Goal: Task Accomplishment & Management: Manage account settings

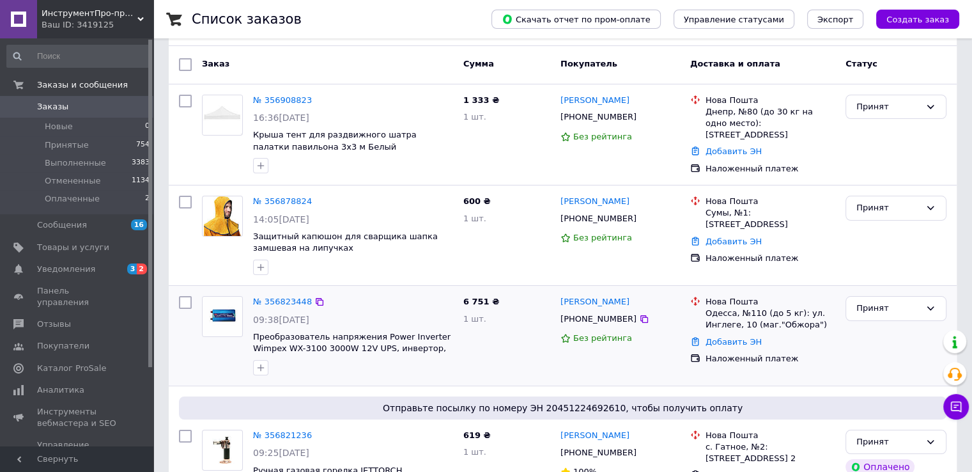
scroll to position [128, 0]
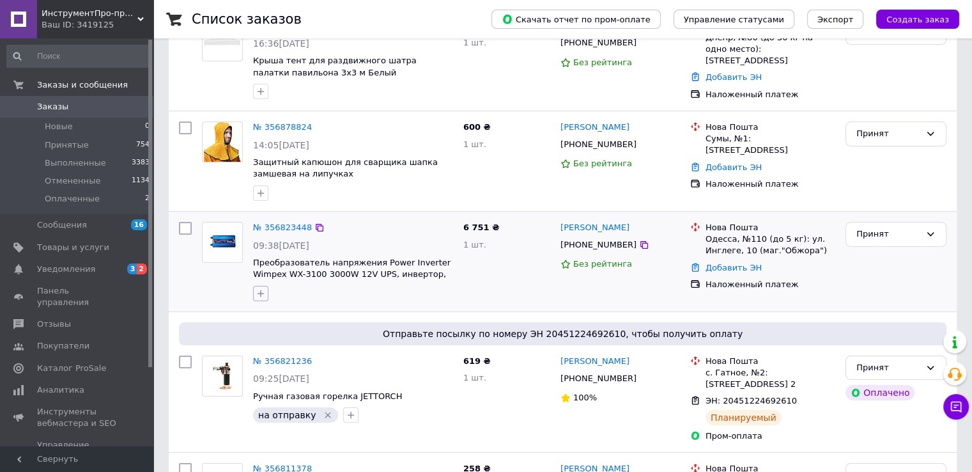
click at [255, 291] on button "button" at bounding box center [260, 293] width 15 height 15
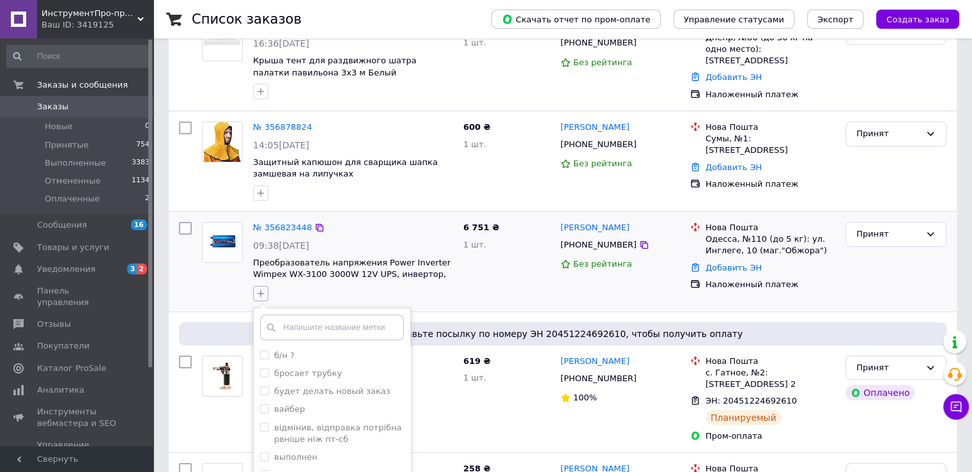
type input "г"
type input "на отпра"
click at [264, 375] on label "на отправку" at bounding box center [294, 374] width 68 height 12
click at [264, 375] on input "на отправку" at bounding box center [264, 372] width 8 height 8
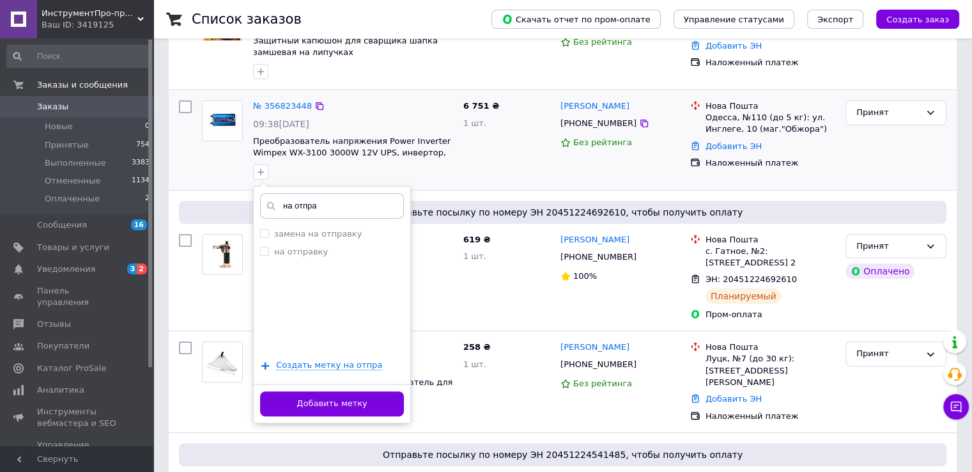
scroll to position [256, 0]
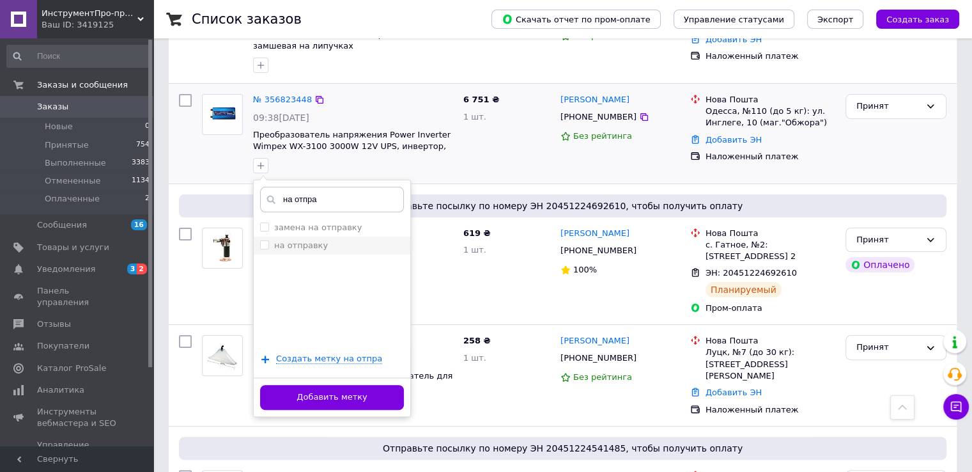
click at [263, 241] on input "на отправку" at bounding box center [264, 244] width 8 height 8
checkbox input "true"
click at [323, 391] on button "Добавить метку" at bounding box center [332, 397] width 144 height 25
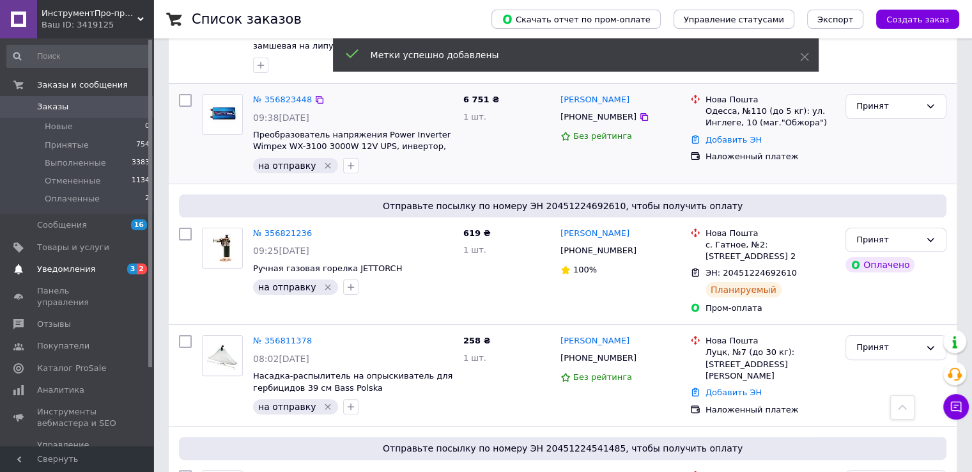
click at [63, 263] on span "Уведомления" at bounding box center [66, 269] width 58 height 12
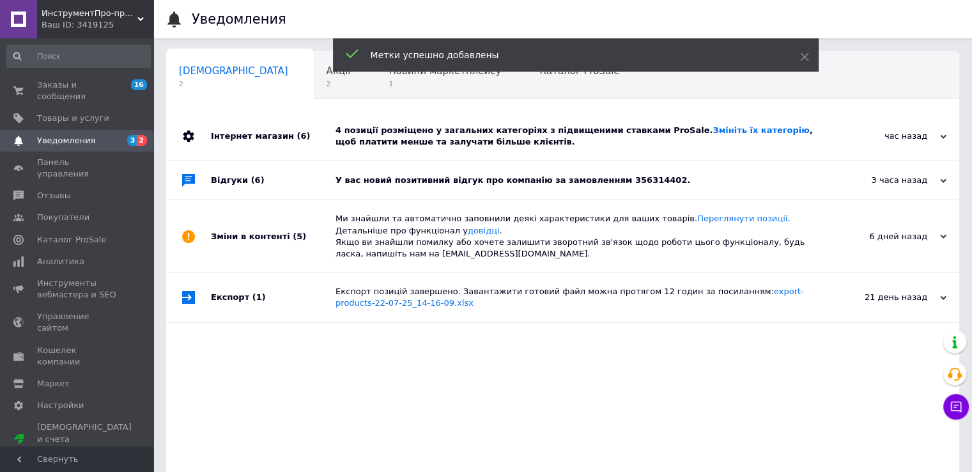
click at [242, 140] on div "Інтернет магазин (6)" at bounding box center [273, 136] width 125 height 49
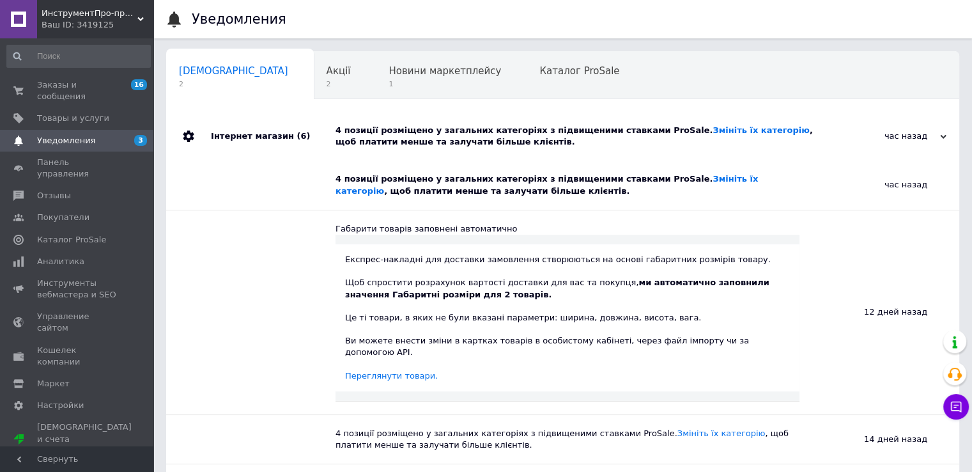
click at [77, 135] on span "Уведомления" at bounding box center [66, 141] width 58 height 12
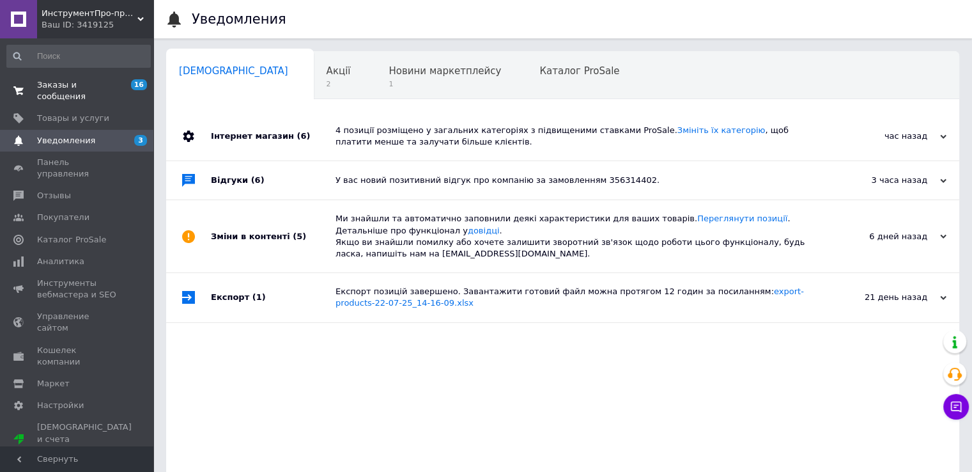
click at [86, 84] on span "Заказы и сообщения" at bounding box center [77, 90] width 81 height 23
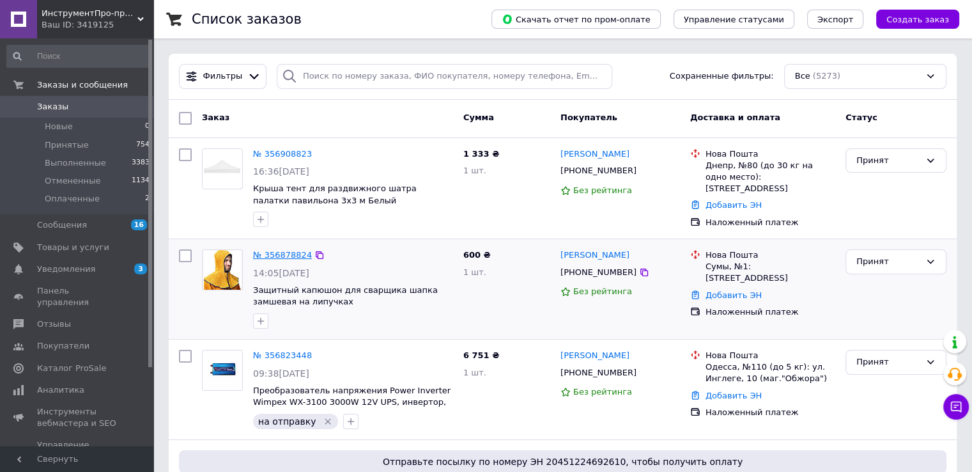
click at [277, 254] on link "№ 356878824" at bounding box center [282, 255] width 59 height 10
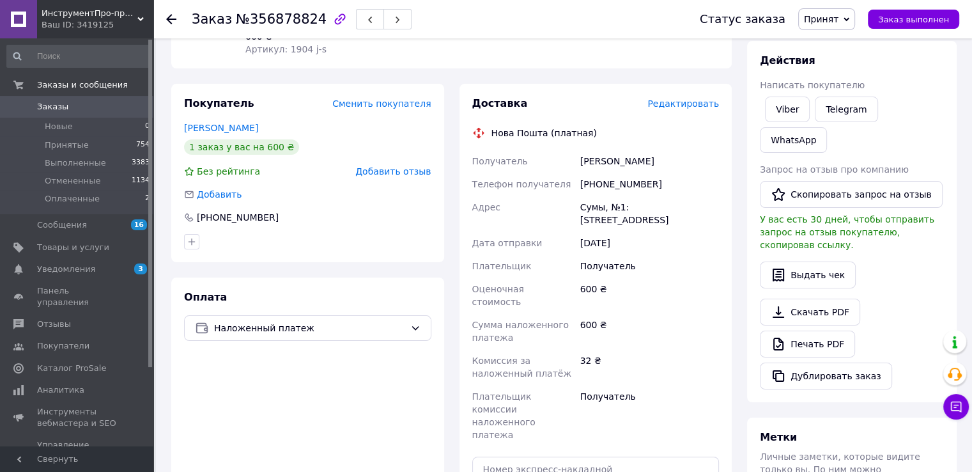
scroll to position [192, 0]
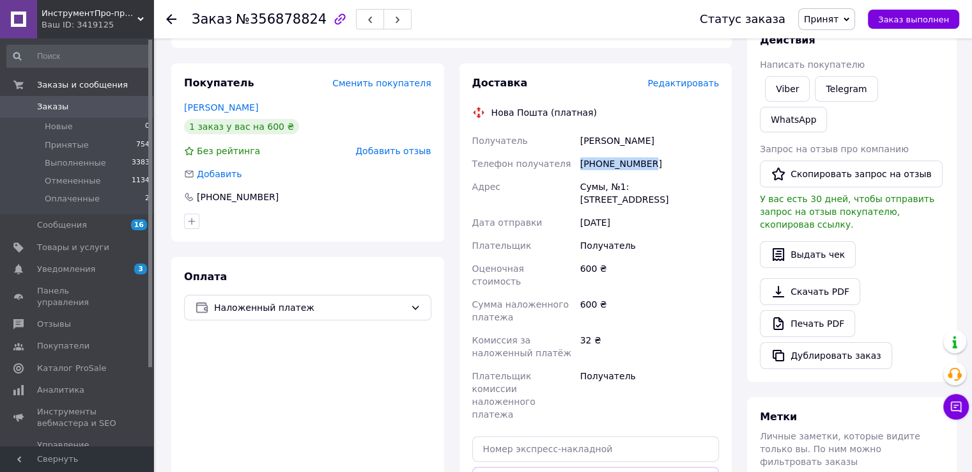
drag, startPoint x: 652, startPoint y: 148, endPoint x: 571, endPoint y: 158, distance: 81.1
click at [571, 158] on div "Получатель Денисенко Віктор Телефон получателя +380505216500 Адрес Сумы, №1: ул…" at bounding box center [596, 277] width 252 height 297
copy div "Телефон получателя +380505216500"
drag, startPoint x: 657, startPoint y: 129, endPoint x: 542, endPoint y: 136, distance: 115.3
click at [542, 136] on div "Получатель Денисенко Віктор Телефон получателя +380505216500 Адрес Сумы, №1: ул…" at bounding box center [596, 277] width 252 height 297
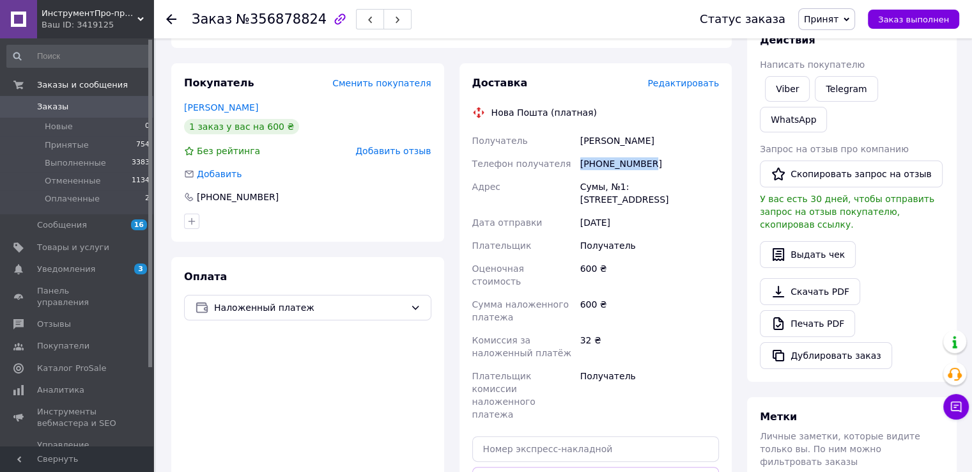
copy div "Получатель Денисенко Віктор"
click at [341, 257] on div "Оплата Наложенный платеж" at bounding box center [307, 409] width 273 height 305
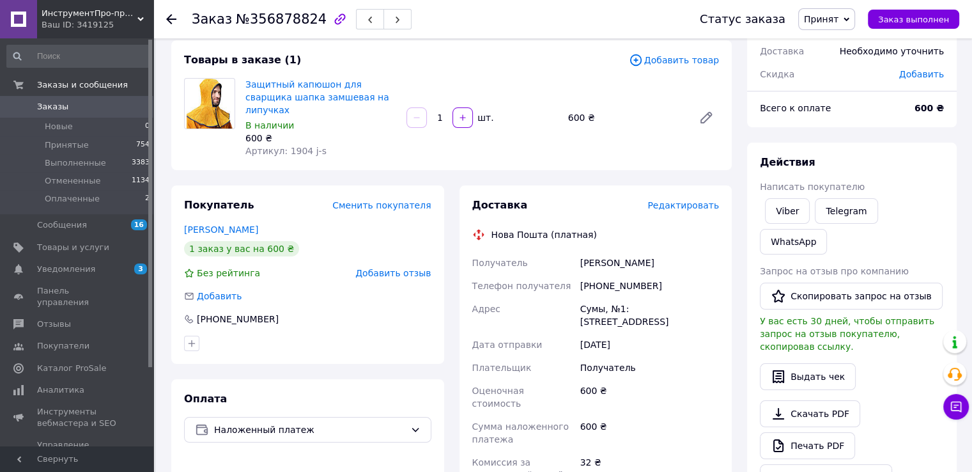
scroll to position [64, 0]
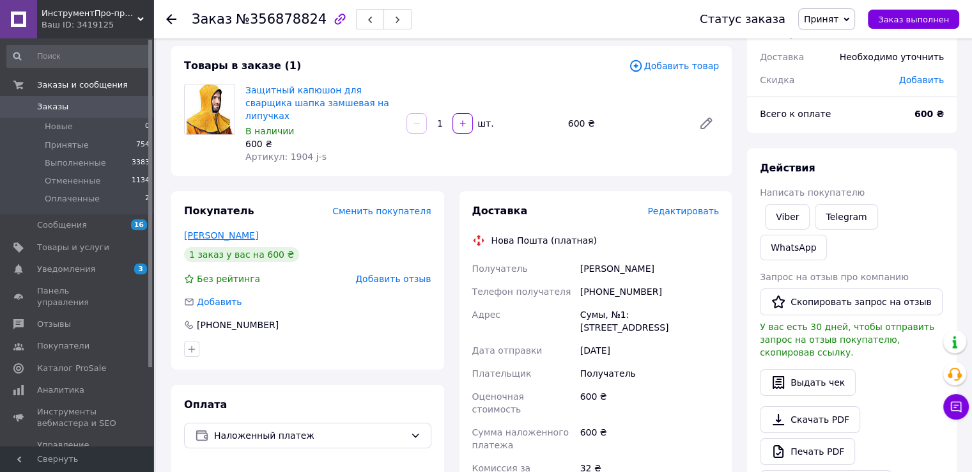
click at [212, 230] on link "Денисенко Віктор" at bounding box center [221, 235] width 74 height 10
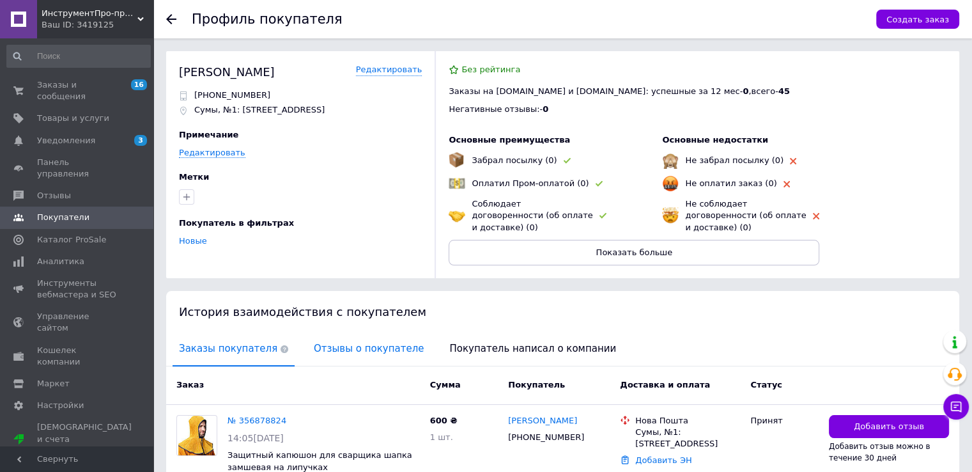
click at [332, 338] on span "Отзывы о покупателе" at bounding box center [368, 348] width 123 height 33
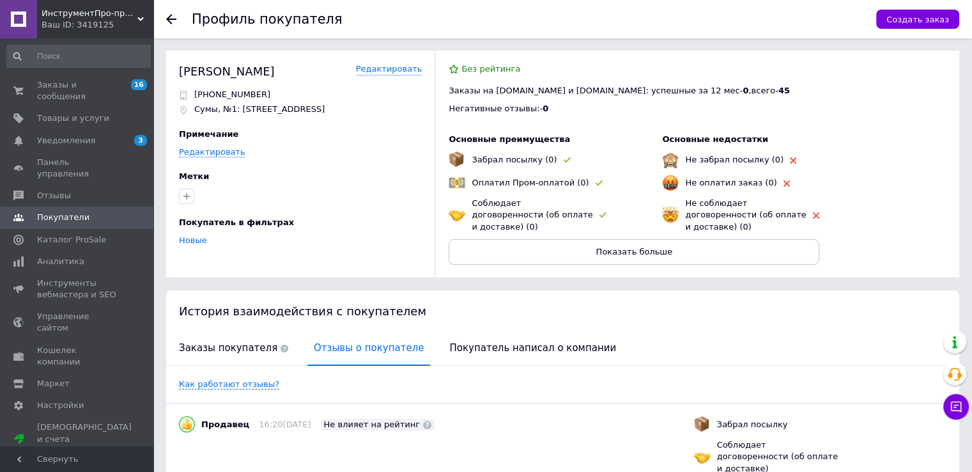
scroll to position [191, 0]
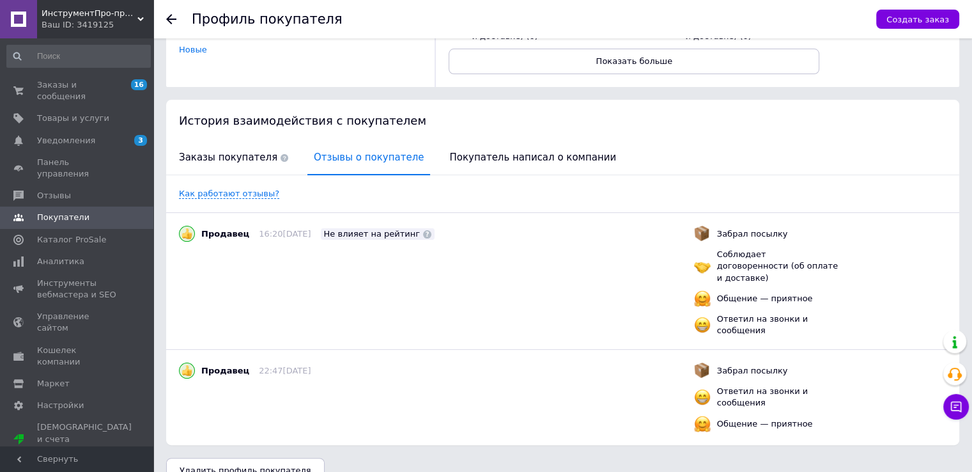
click at [171, 20] on icon at bounding box center [171, 19] width 10 height 10
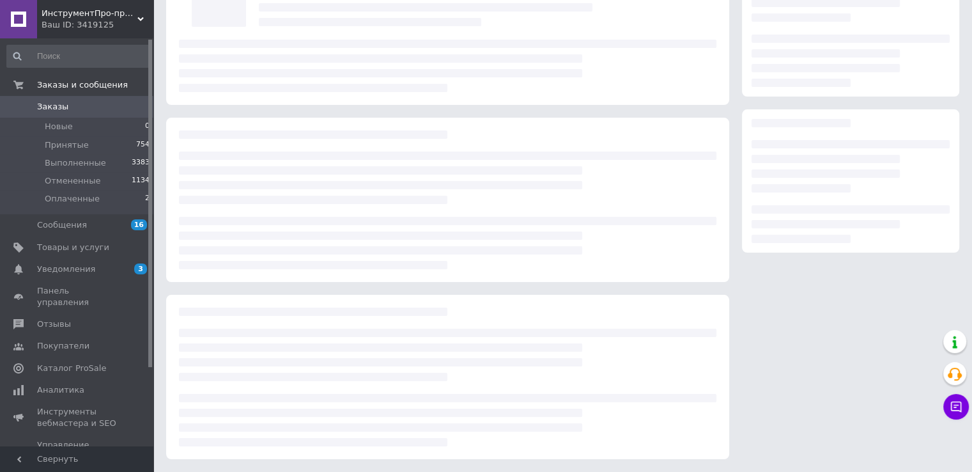
scroll to position [64, 0]
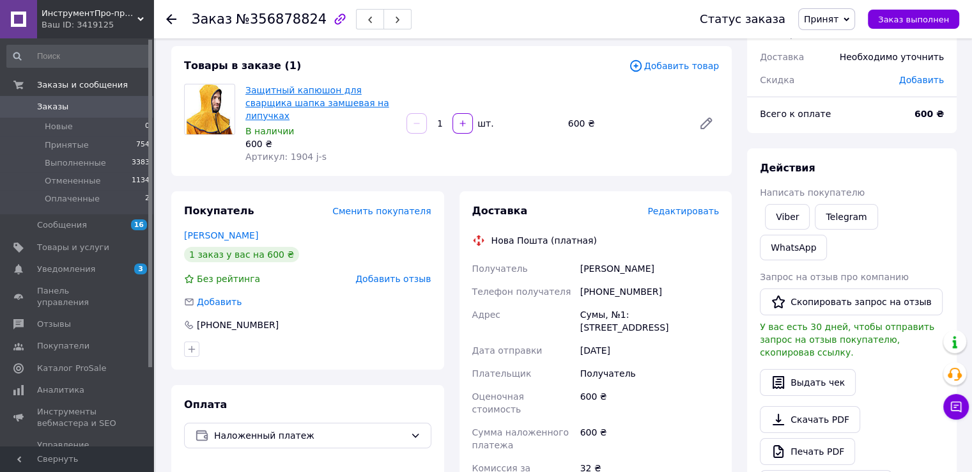
click at [291, 91] on link "Защитный капюшон для сварщика шапка замшевая на липучках" at bounding box center [317, 103] width 144 height 36
click at [171, 13] on div at bounding box center [171, 19] width 10 height 13
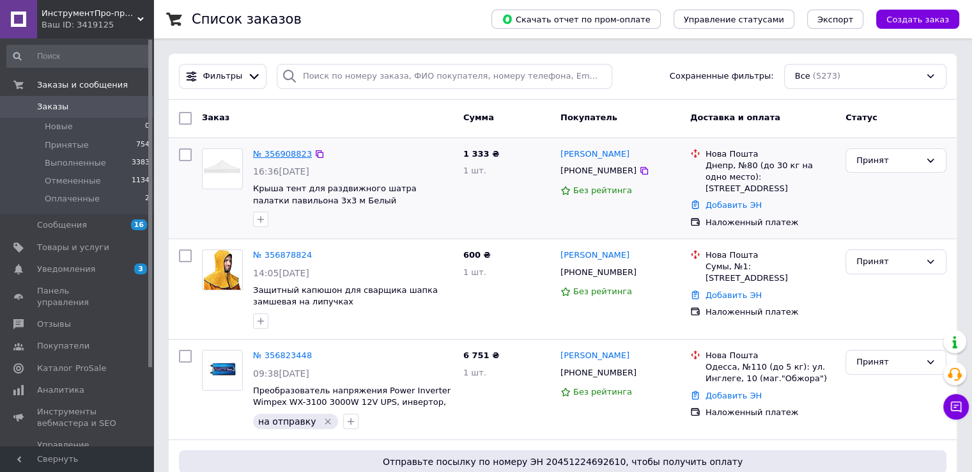
click at [279, 150] on link "№ 356908823" at bounding box center [282, 154] width 59 height 10
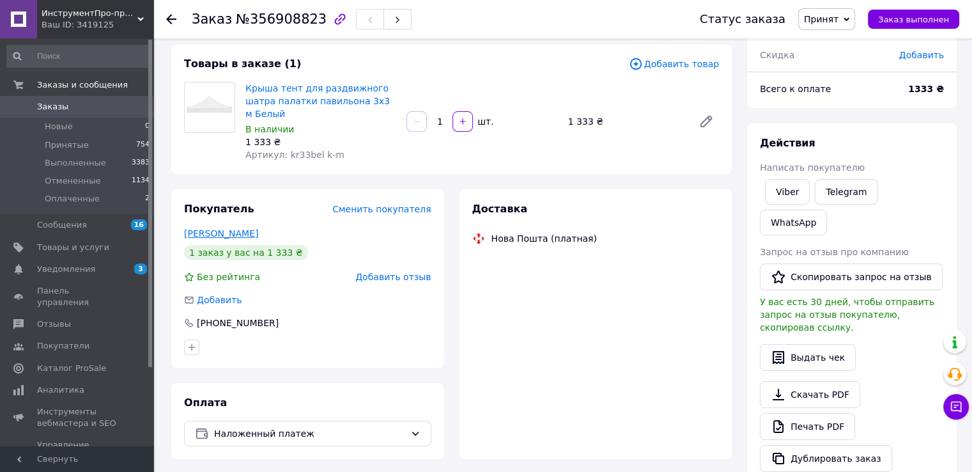
scroll to position [74, 0]
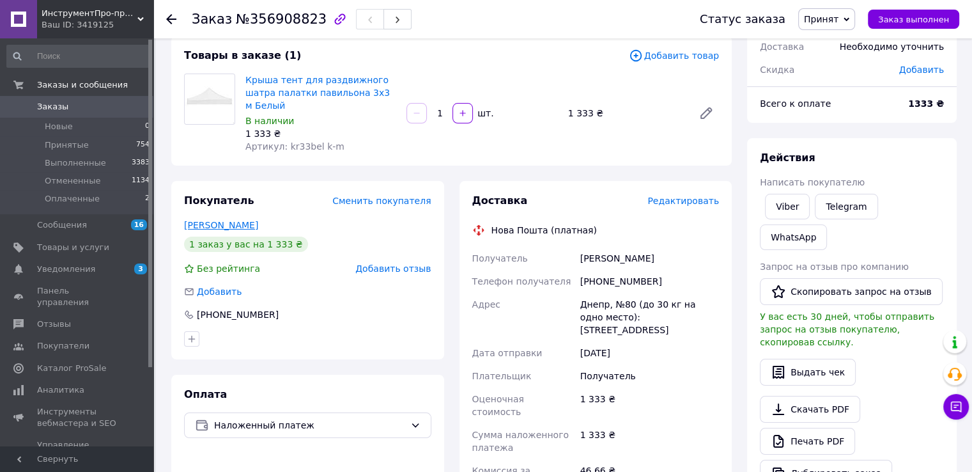
click at [212, 220] on link "Щербаков Иван" at bounding box center [221, 225] width 74 height 10
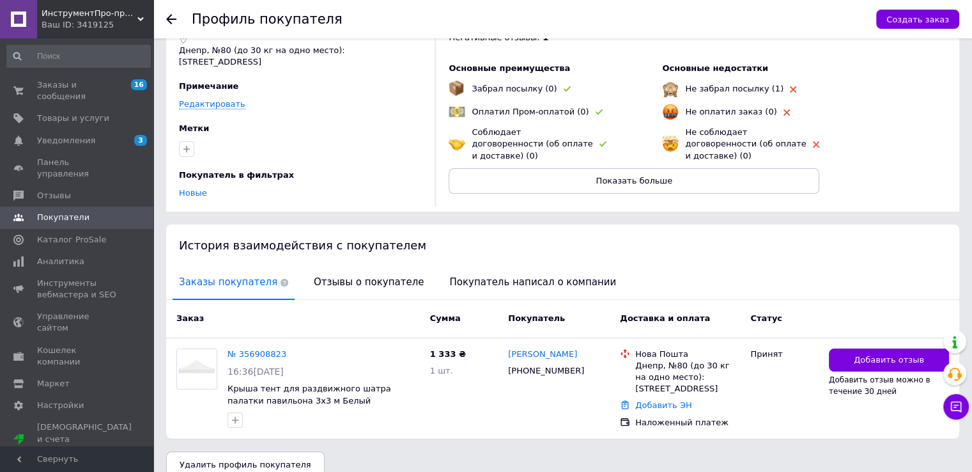
scroll to position [72, 0]
click at [342, 267] on span "Отзывы о покупателе" at bounding box center [368, 281] width 123 height 33
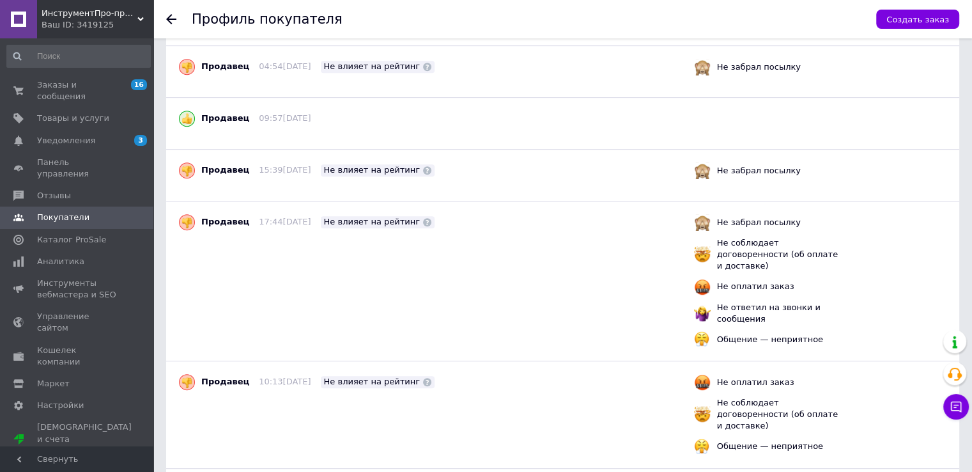
scroll to position [619, 0]
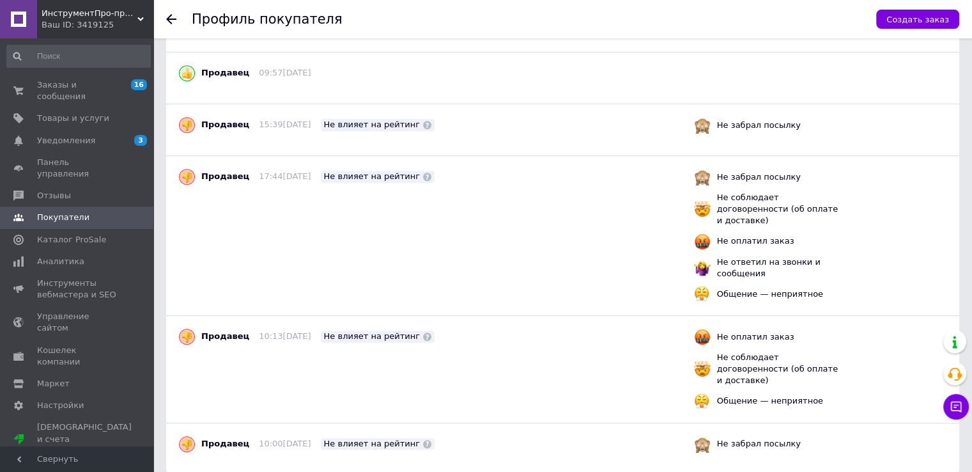
click at [170, 17] on icon at bounding box center [171, 19] width 10 height 10
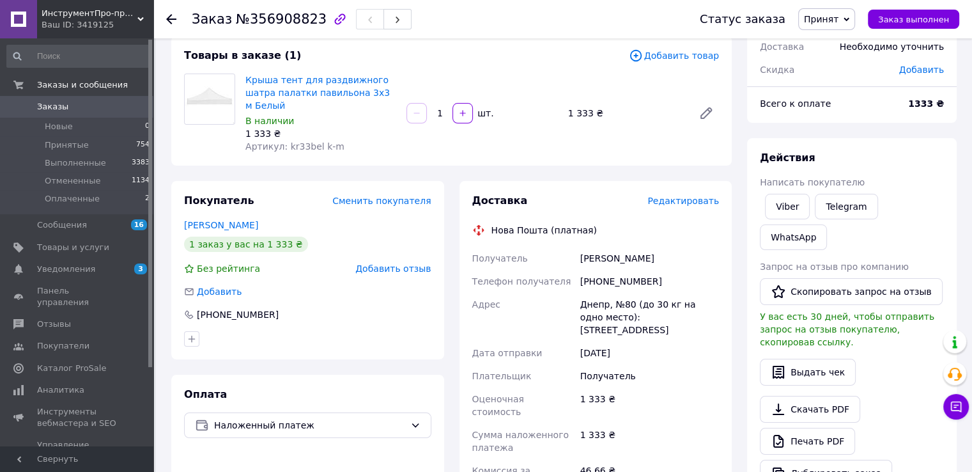
click at [176, 17] on icon at bounding box center [171, 19] width 10 height 10
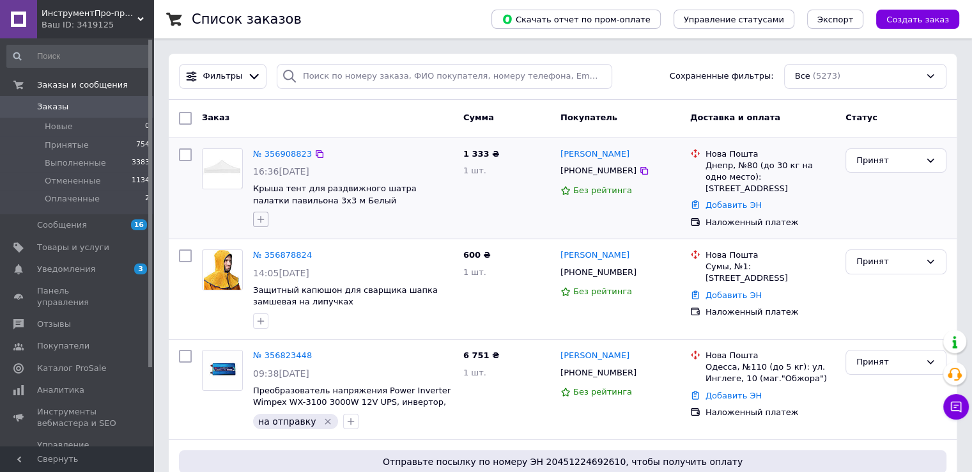
click at [260, 221] on icon "button" at bounding box center [261, 219] width 10 height 10
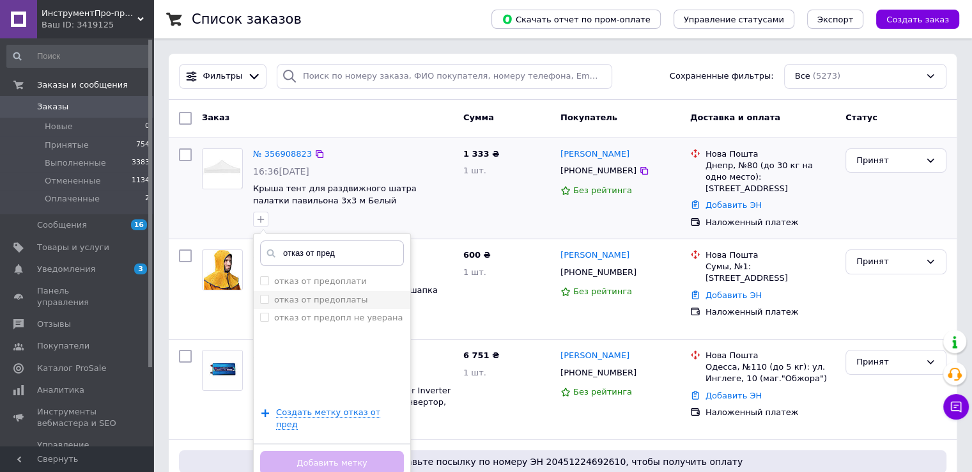
type input "отказ от пред"
click at [266, 298] on input "отказ от предоплаты" at bounding box center [264, 299] width 8 height 8
checkbox input "true"
click at [336, 451] on button "Добавить метку" at bounding box center [332, 463] width 144 height 25
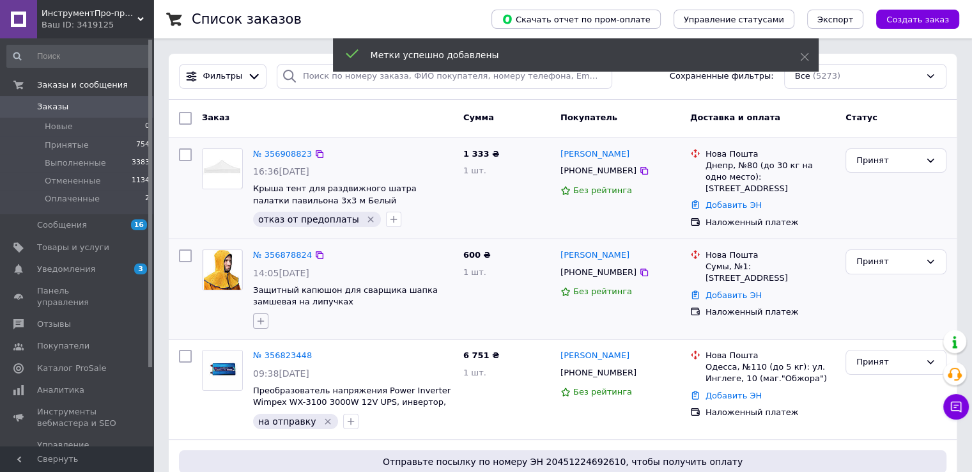
click at [260, 318] on icon "button" at bounding box center [261, 321] width 10 height 10
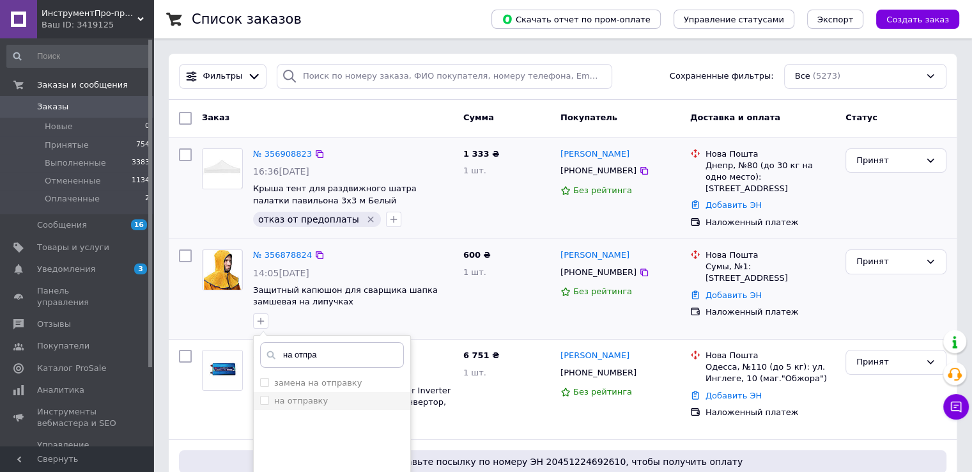
type input "на отпра"
drag, startPoint x: 264, startPoint y: 400, endPoint x: 270, endPoint y: 400, distance: 6.4
click at [266, 400] on input "на отправку" at bounding box center [264, 400] width 8 height 8
checkbox input "true"
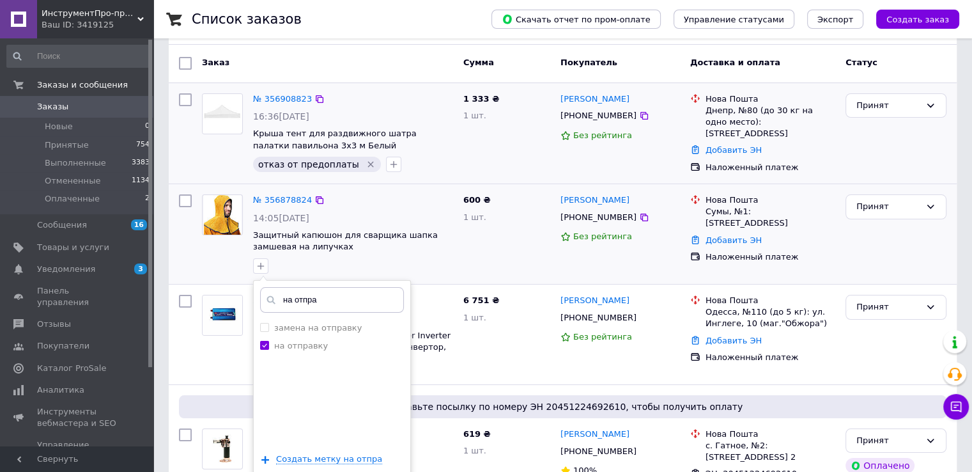
scroll to position [128, 0]
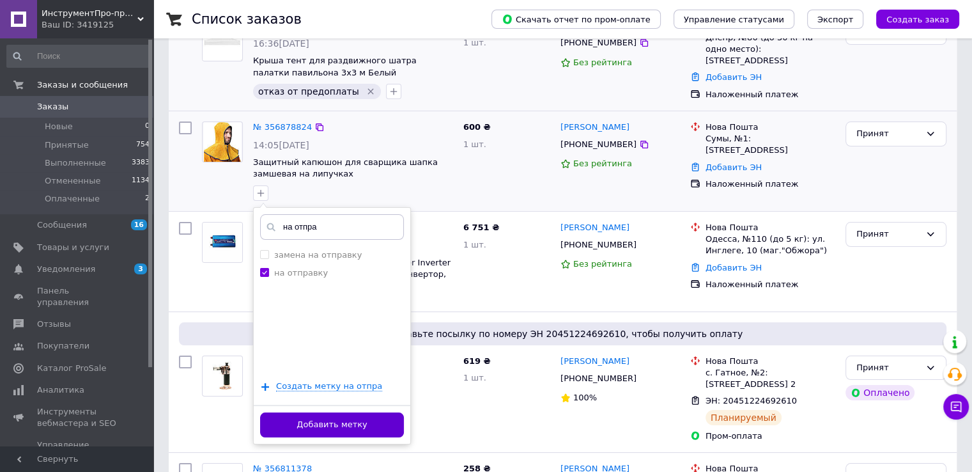
click at [351, 425] on button "Добавить метку" at bounding box center [332, 424] width 144 height 25
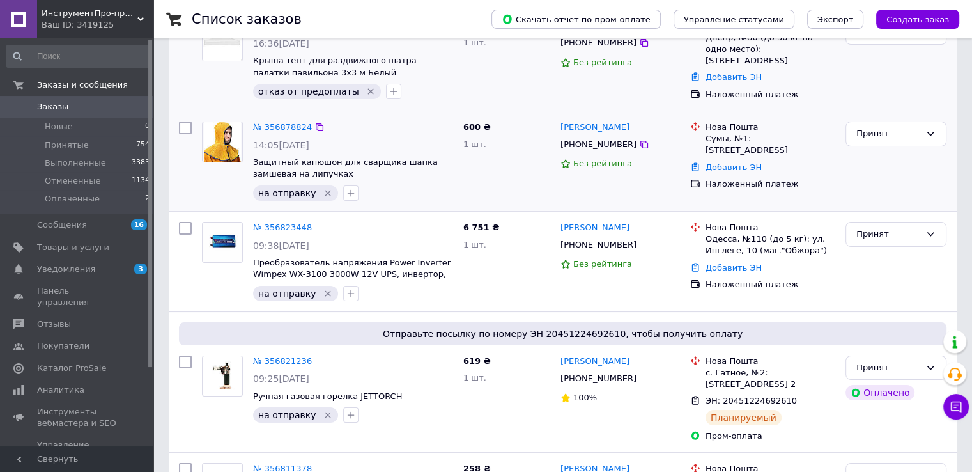
click at [118, 19] on span "ИнструментПро-профессиональное оборудование и инструменты для дома и сада" at bounding box center [90, 14] width 96 height 12
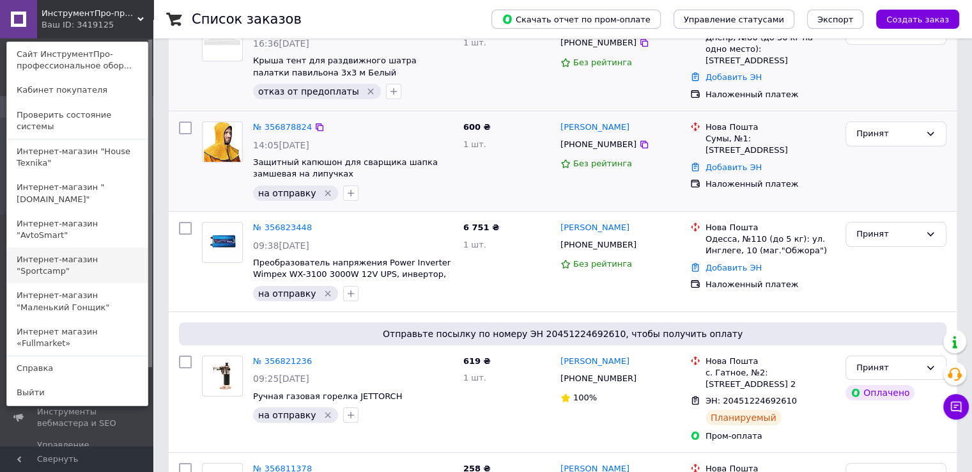
click at [93, 247] on link "Интернет-магазин "Sportcamp"" at bounding box center [77, 265] width 141 height 36
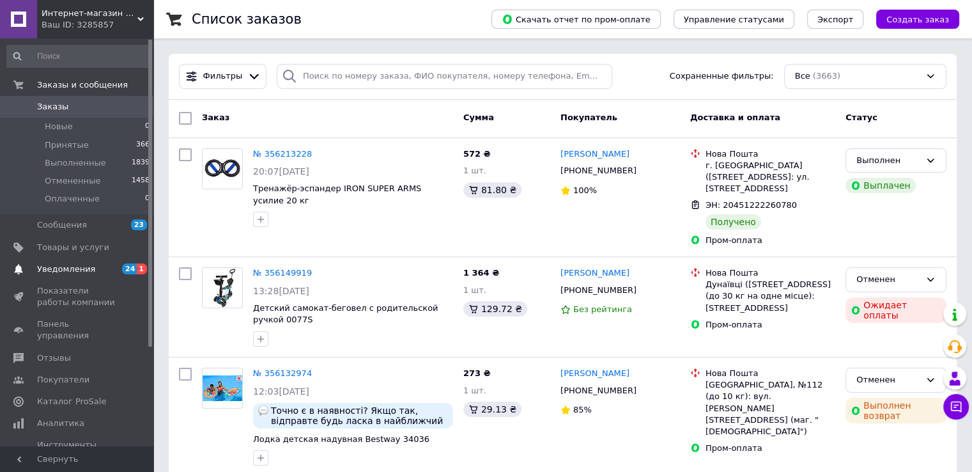
click at [52, 270] on span "Уведомления" at bounding box center [66, 269] width 58 height 12
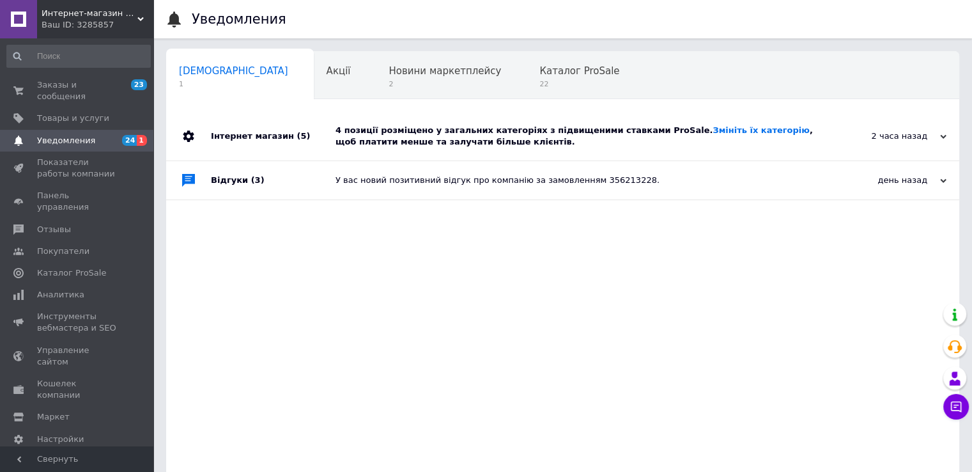
click at [261, 139] on div "Інтернет магазин (5)" at bounding box center [273, 136] width 125 height 49
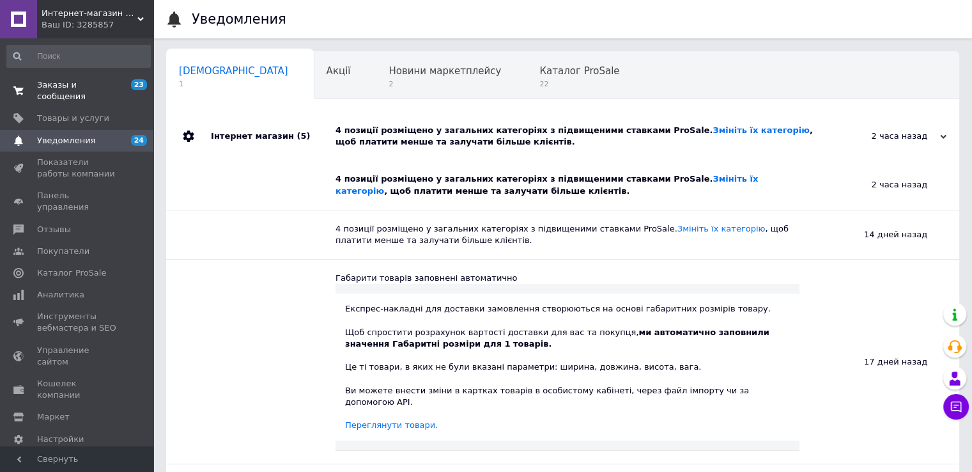
click at [74, 83] on span "Заказы и сообщения" at bounding box center [77, 90] width 81 height 23
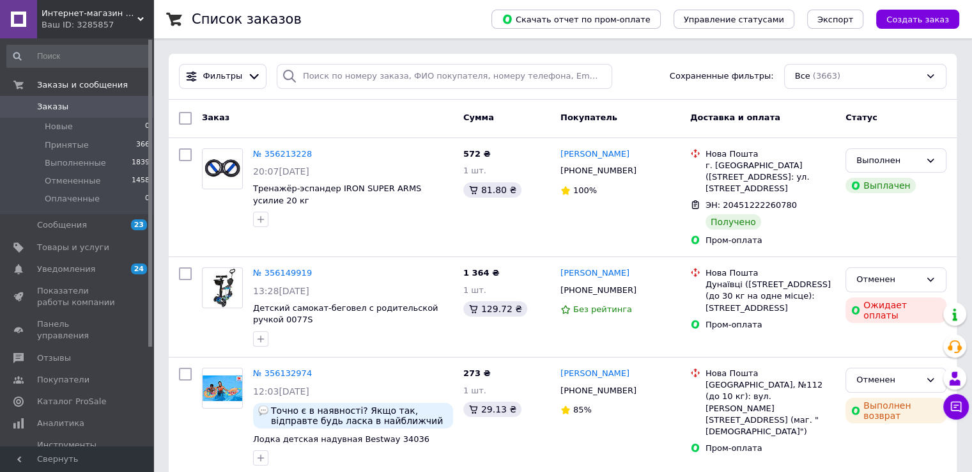
click at [116, 20] on div "Ваш ID: 3285857" at bounding box center [98, 25] width 112 height 12
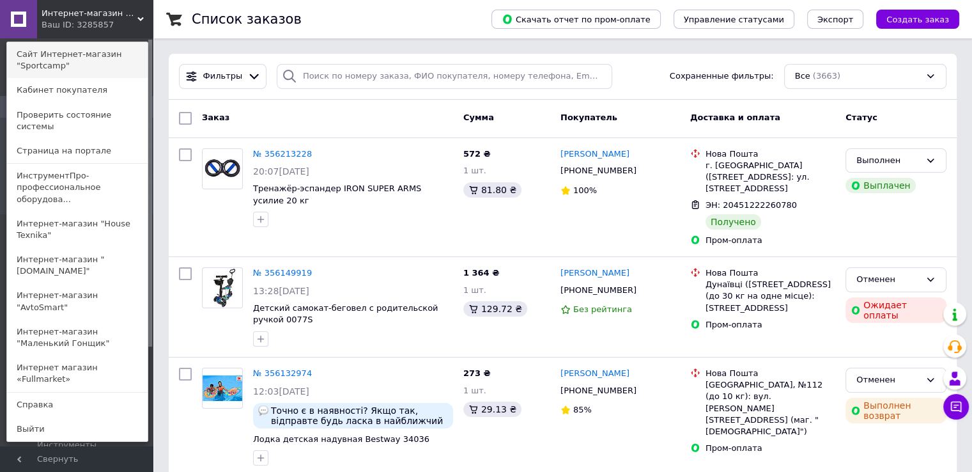
click at [42, 66] on link "Сайт Интернет-магазин "Sportcamp"" at bounding box center [77, 60] width 141 height 36
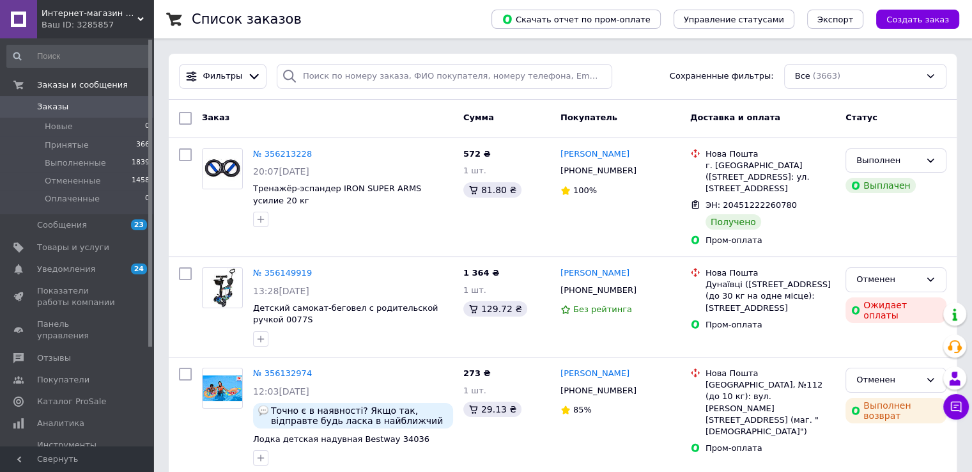
click at [105, 19] on span "Интернет-магазин "Sportcamp"" at bounding box center [90, 14] width 96 height 12
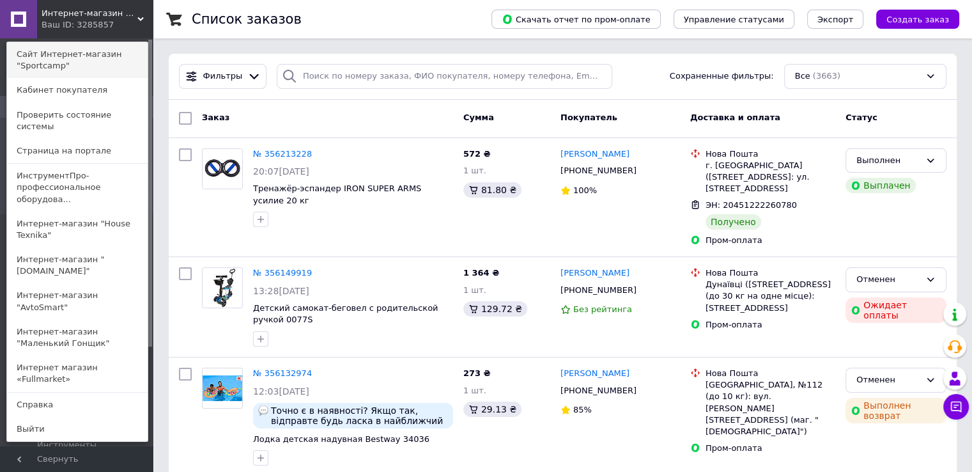
click at [50, 60] on link "Сайт Интернет-магазин "Sportcamp"" at bounding box center [77, 60] width 141 height 36
